Goal: Task Accomplishment & Management: Use online tool/utility

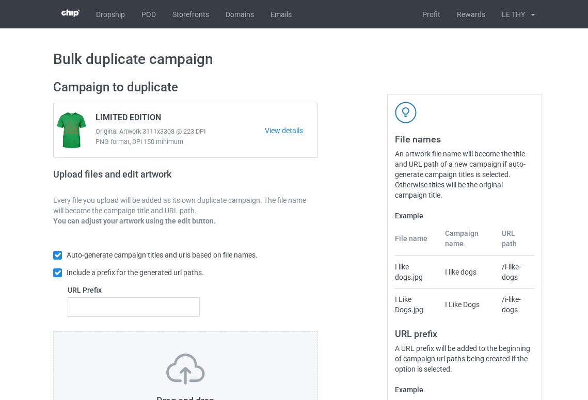
scroll to position [117, 0]
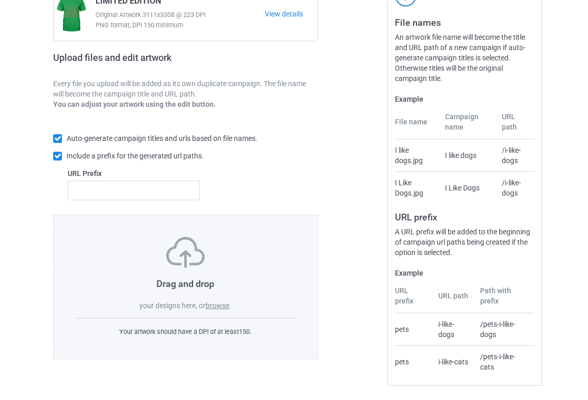
click at [215, 306] on label "browse" at bounding box center [217, 306] width 24 height 8
click at [0, 0] on input "browse" at bounding box center [0, 0] width 0 height 0
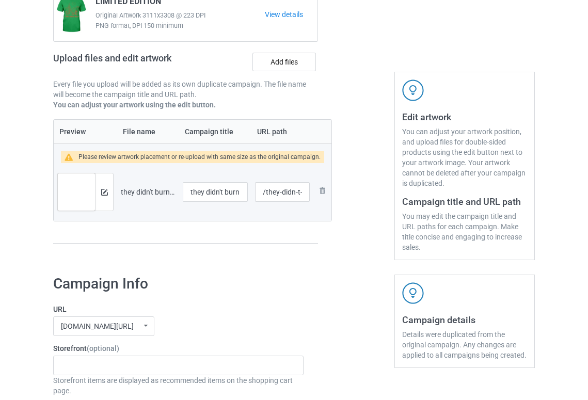
scroll to position [0, 0]
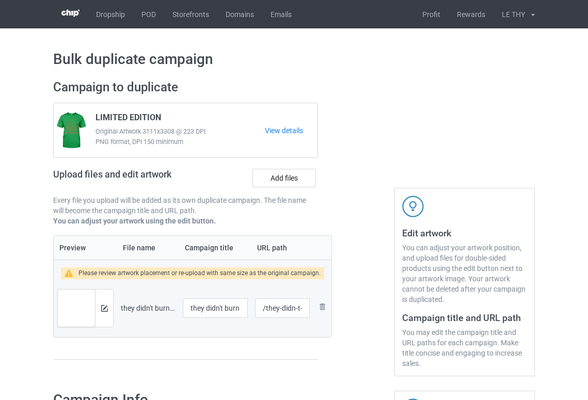
click at [108, 115] on span "LIMITED EDITION" at bounding box center [129, 120] width 66 height 14
copy span "LIMITED"
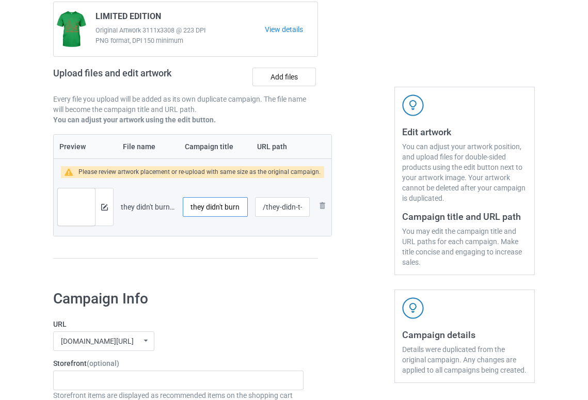
click at [210, 209] on input "they didn't burn witches 2" at bounding box center [215, 207] width 65 height 20
paste input "LIMITED"
type input "LIMITED"
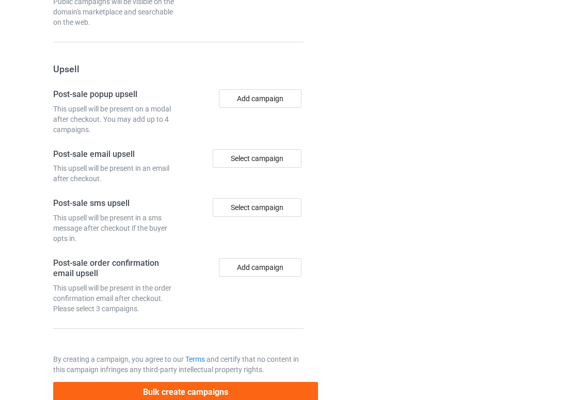
scroll to position [997, 0]
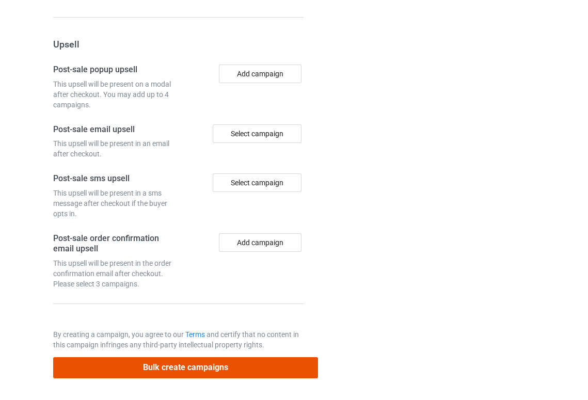
click at [220, 370] on button "Bulk create campaigns" at bounding box center [185, 367] width 265 height 21
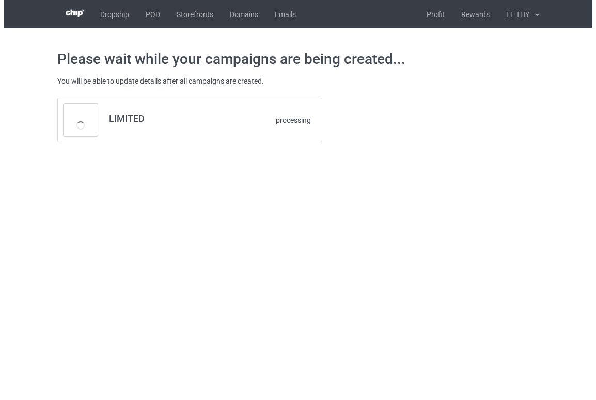
scroll to position [0, 0]
